Goal: Find contact information: Find contact information

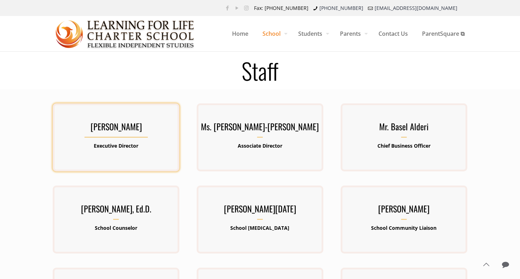
click at [126, 147] on b "Executive Director" at bounding box center [116, 145] width 45 height 7
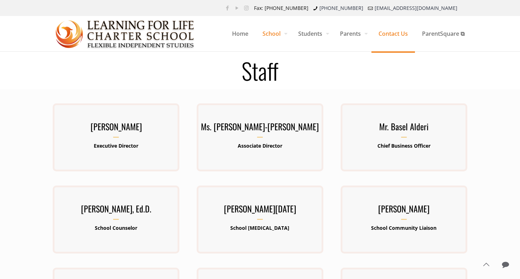
click at [391, 35] on span "Contact Us" at bounding box center [394, 33] width 44 height 21
click at [393, 33] on span "Contact Us" at bounding box center [394, 33] width 44 height 21
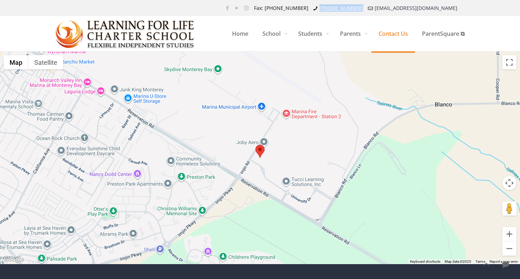
drag, startPoint x: 416, startPoint y: 7, endPoint x: 382, endPoint y: 8, distance: 34.0
click at [382, 8] on ul "Fax: (831) 582-9825 (831) 582-9820 info@lflcs.org" at bounding box center [357, 8] width 215 height 16
copy link "[PHONE_NUMBER]"
